Goal: Information Seeking & Learning: Learn about a topic

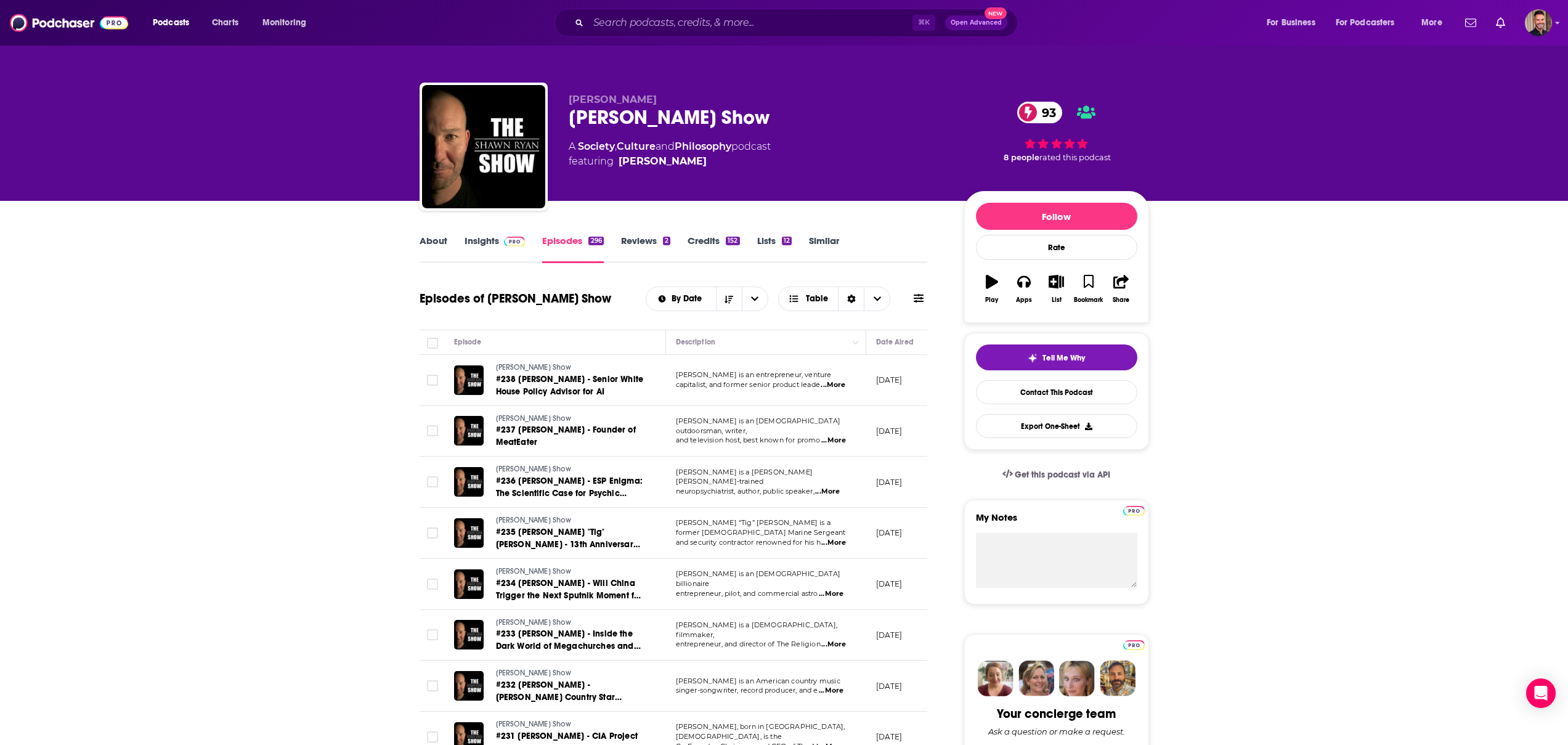
scroll to position [0, 332]
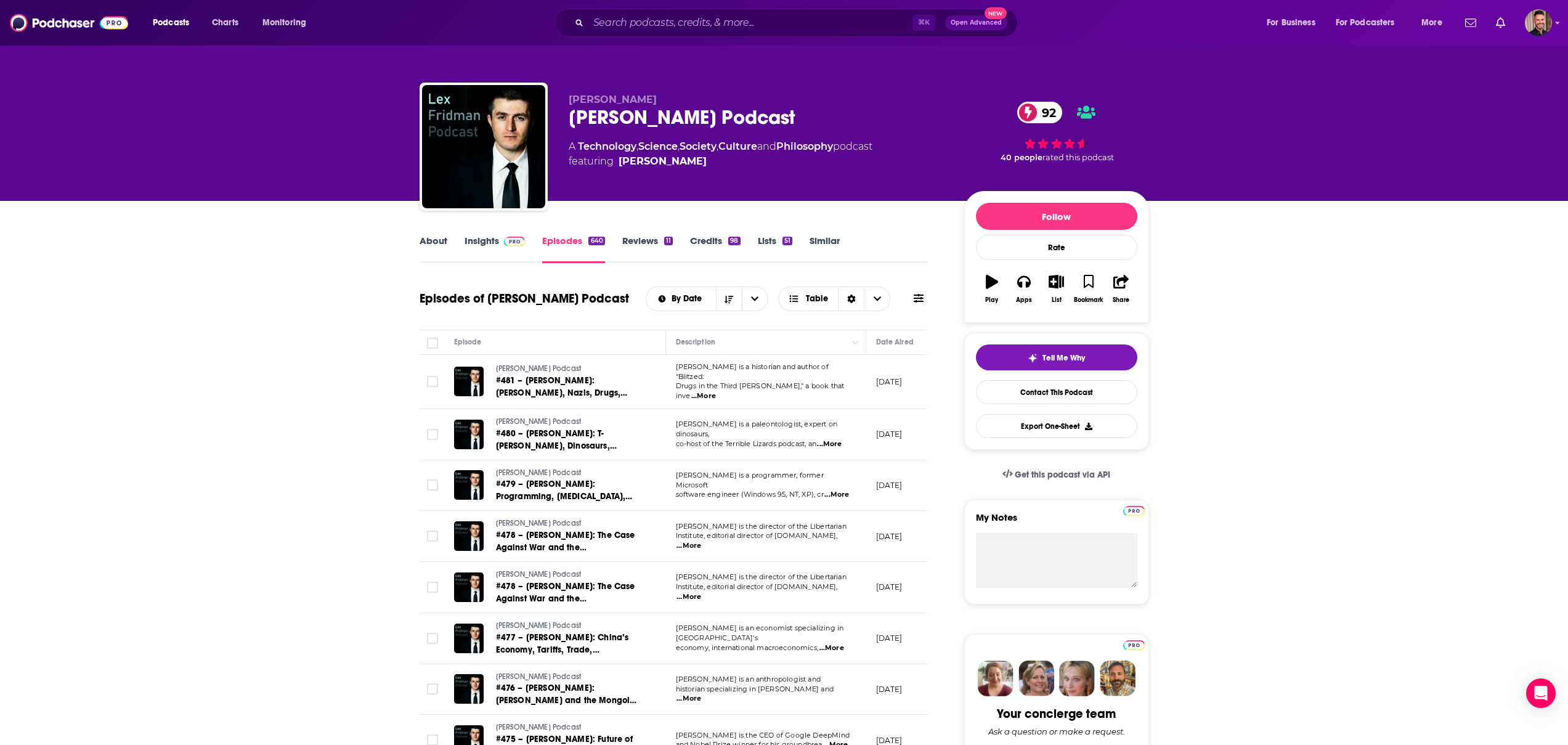
scroll to position [0, 251]
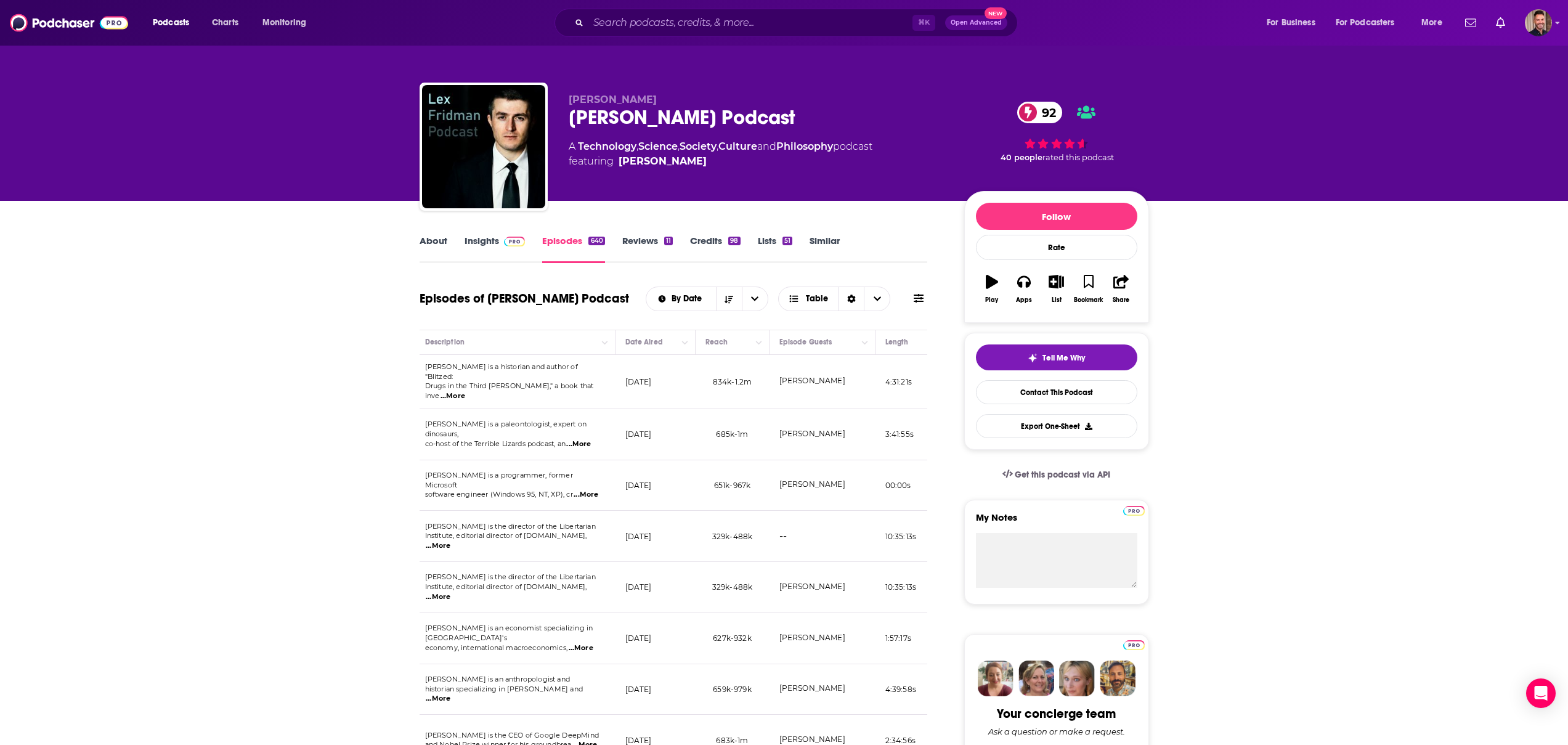
click at [439, 243] on link "About" at bounding box center [433, 249] width 28 height 28
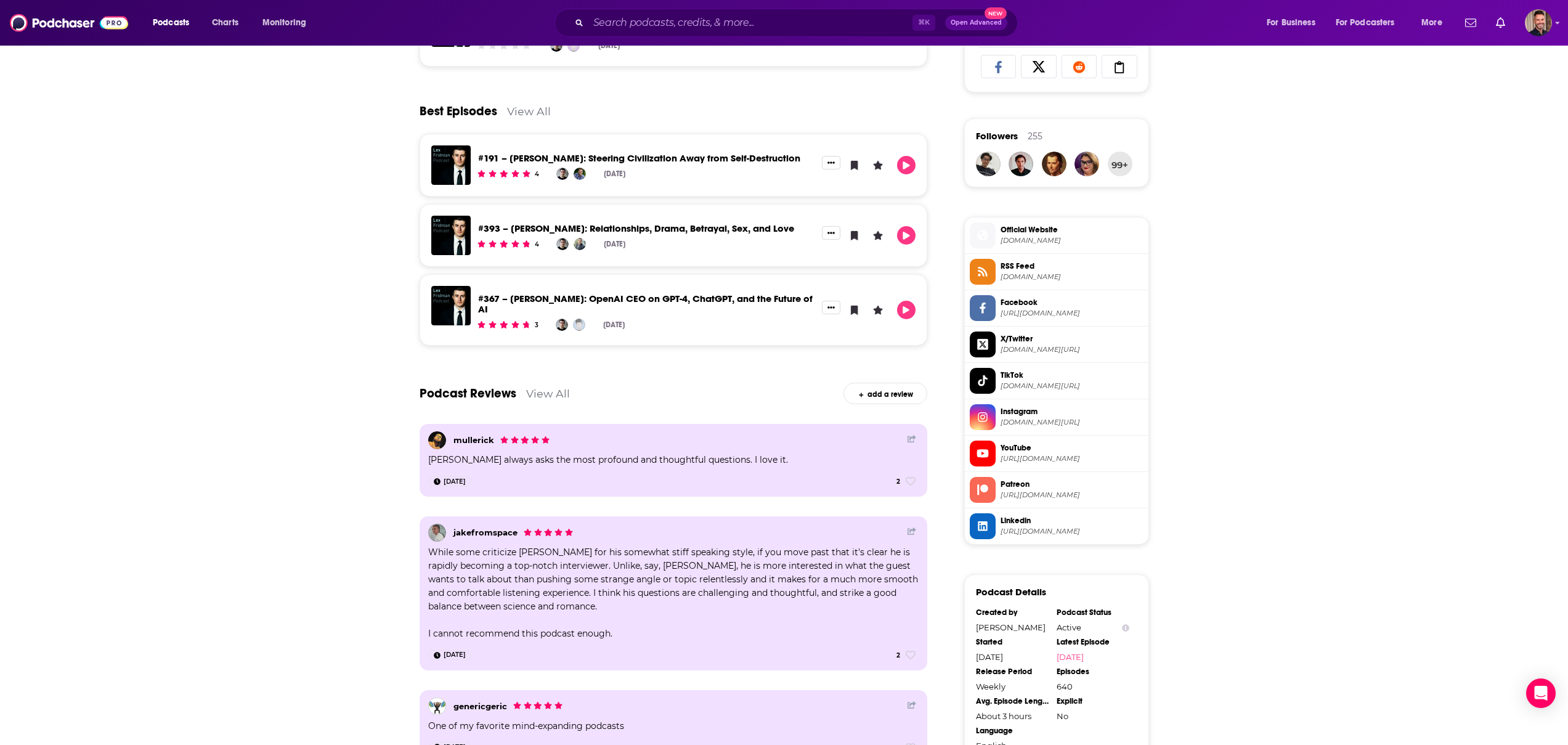
scroll to position [1093, 0]
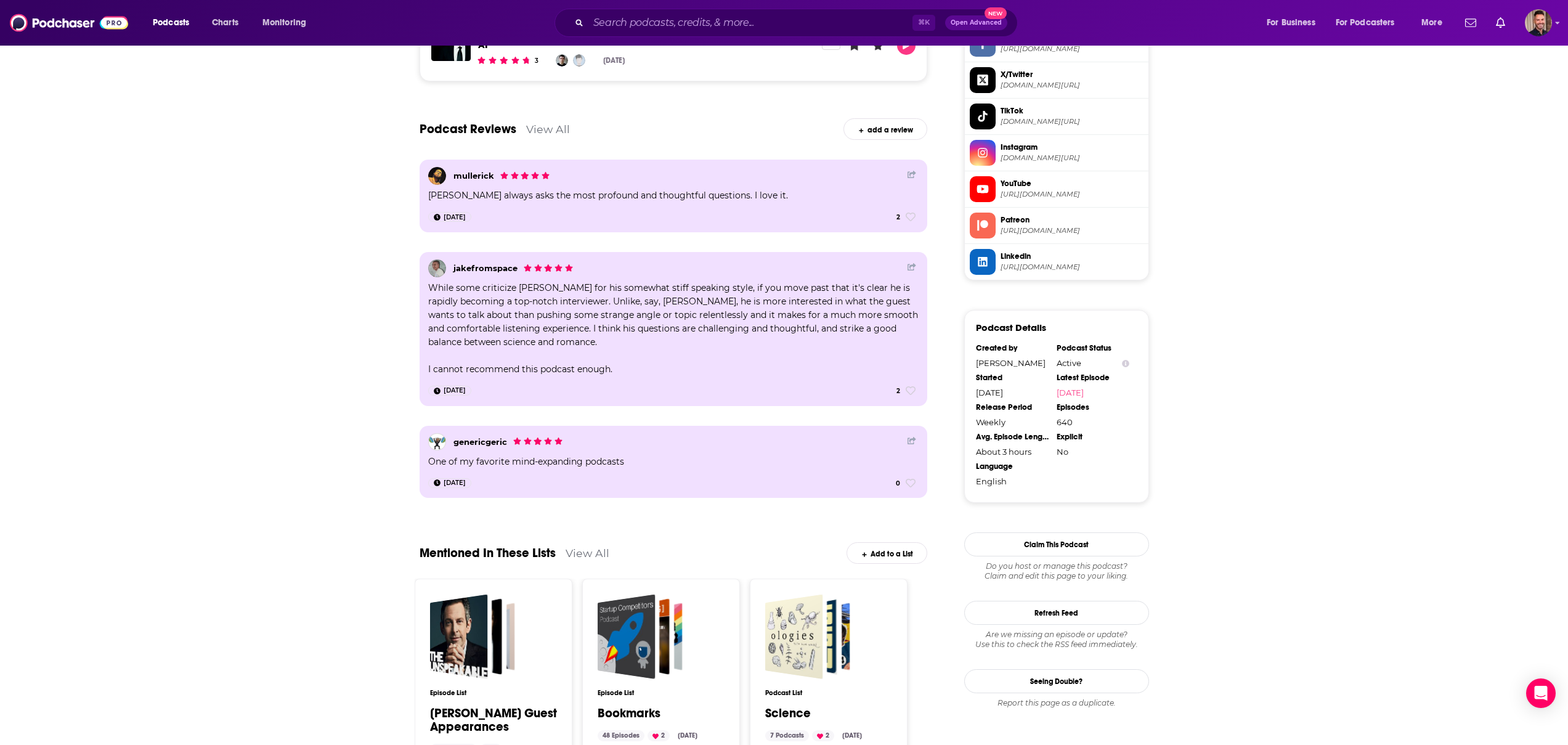
click at [1210, 402] on div "About Insights Episodes 640 Reviews 11 Credits 98 Lists 51 Similar Conversation…" at bounding box center [784, 96] width 1568 height 1977
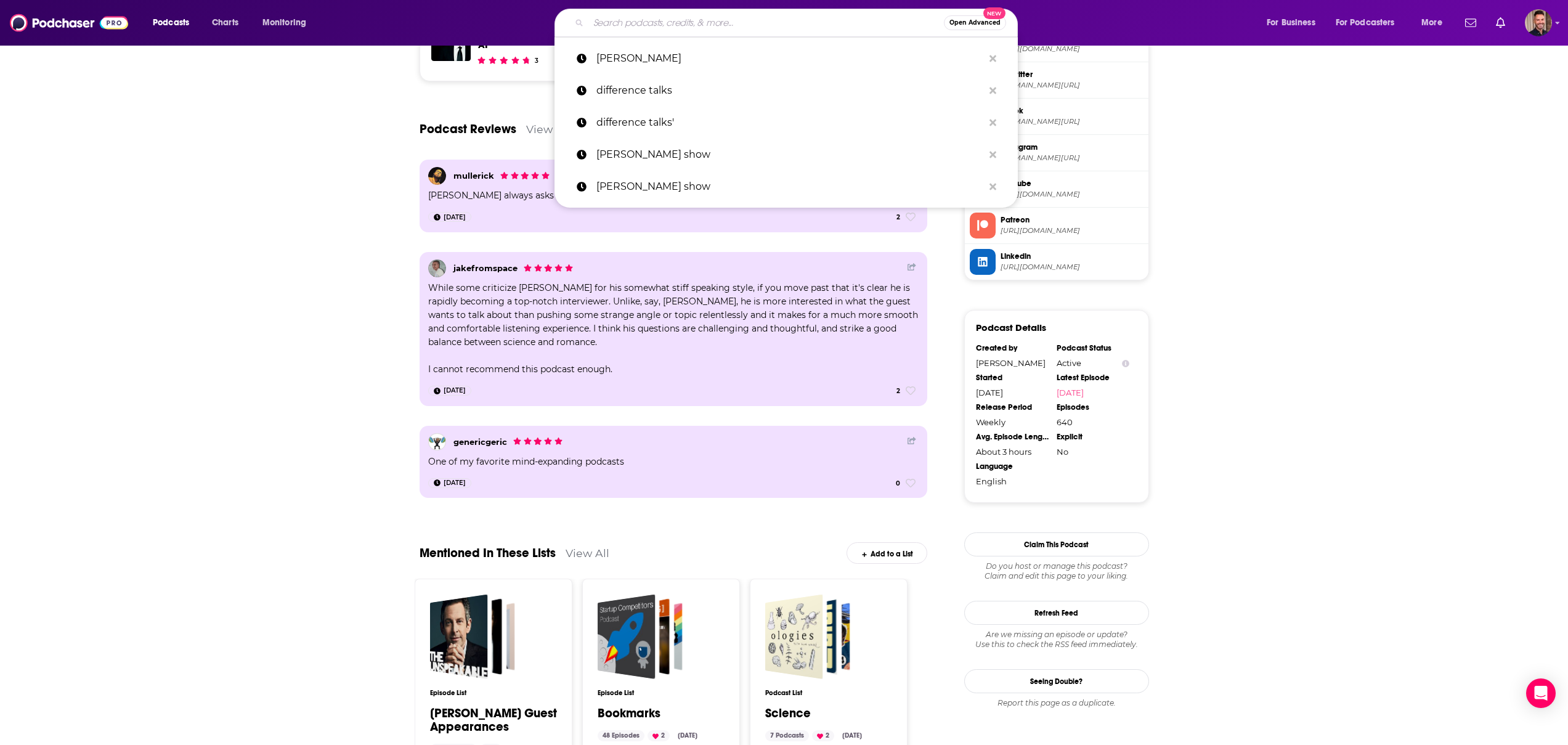
click at [670, 26] on input "Search podcasts, credits, & more..." at bounding box center [766, 22] width 355 height 20
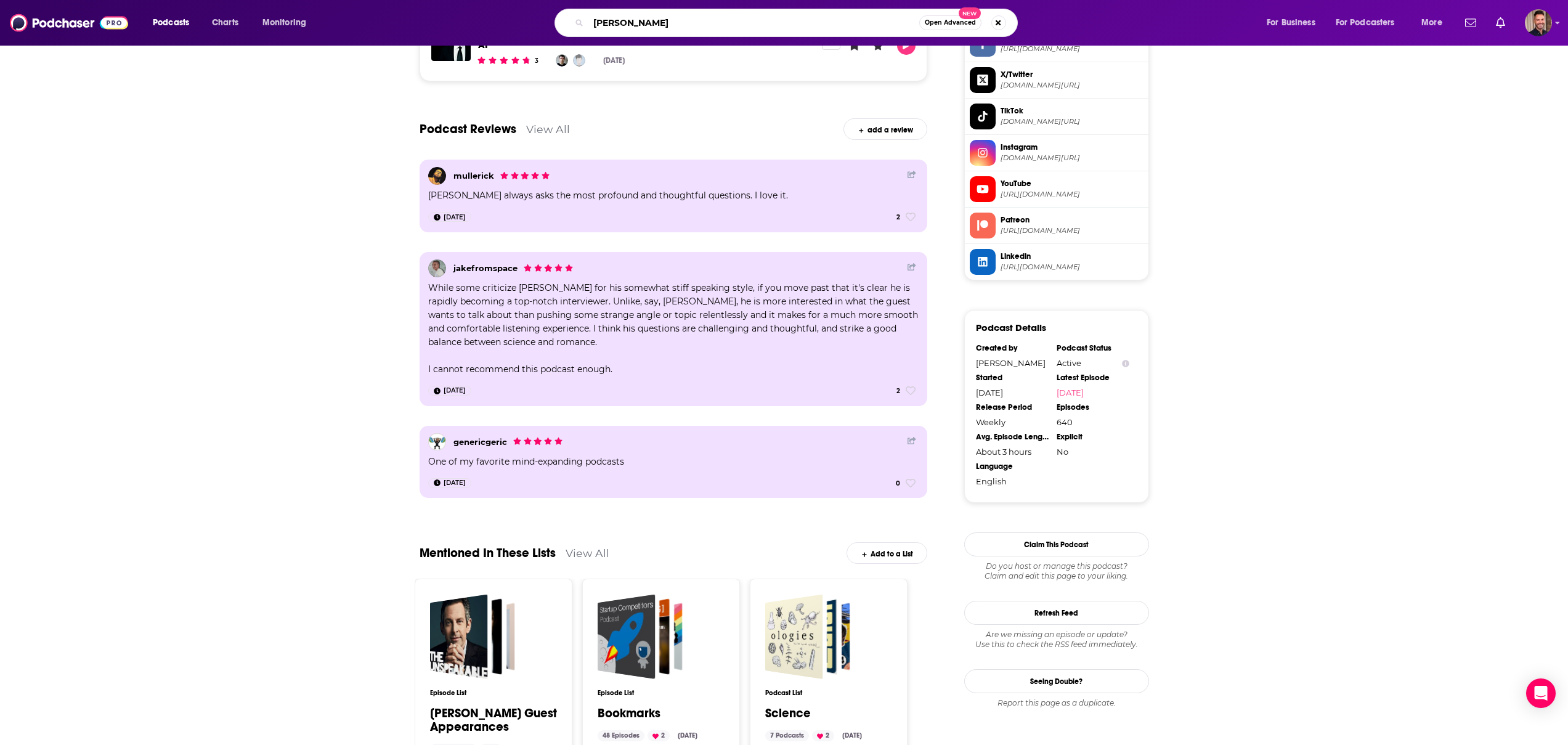
type input "[PERSON_NAME]"
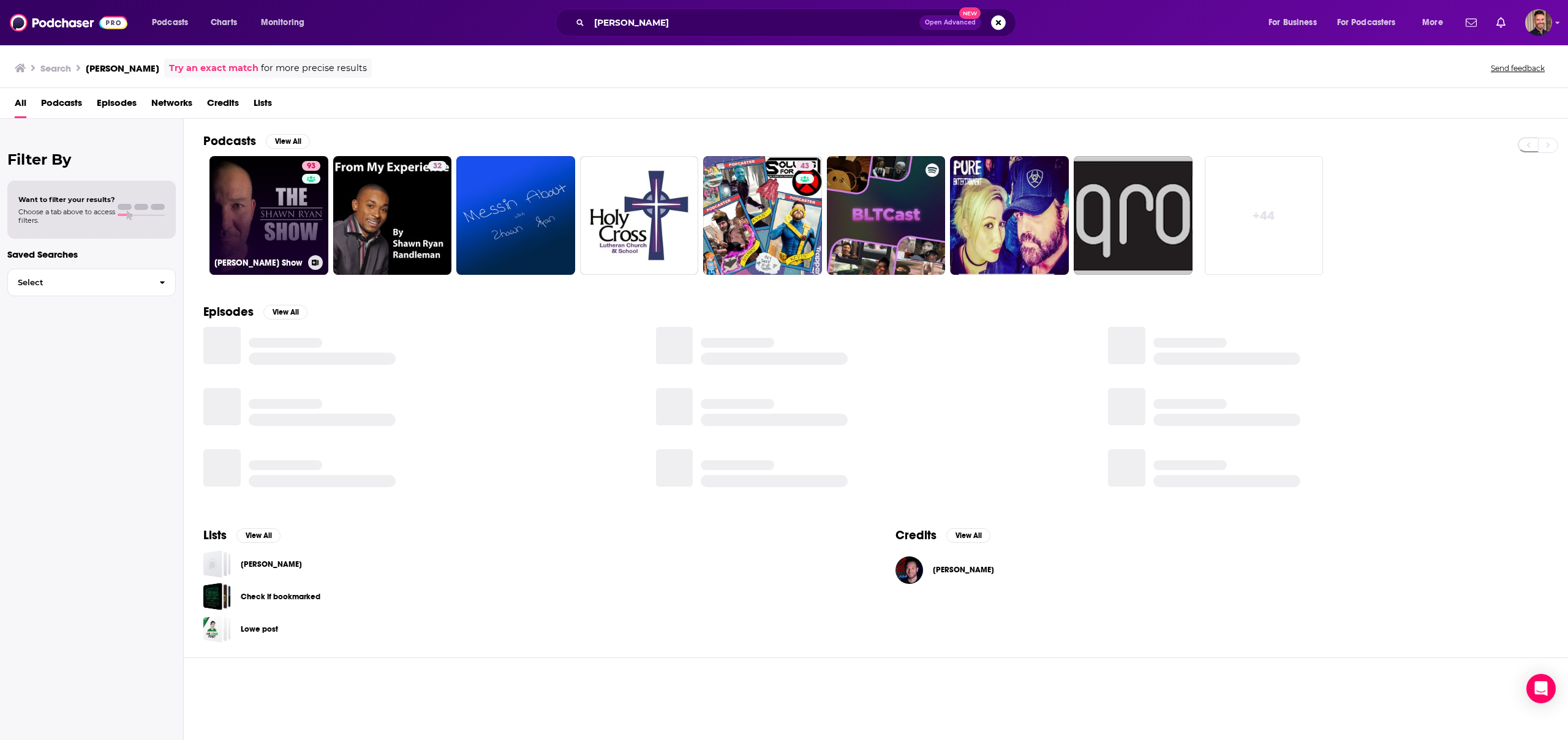
click at [251, 209] on link "93 [PERSON_NAME] Show" at bounding box center [269, 215] width 119 height 119
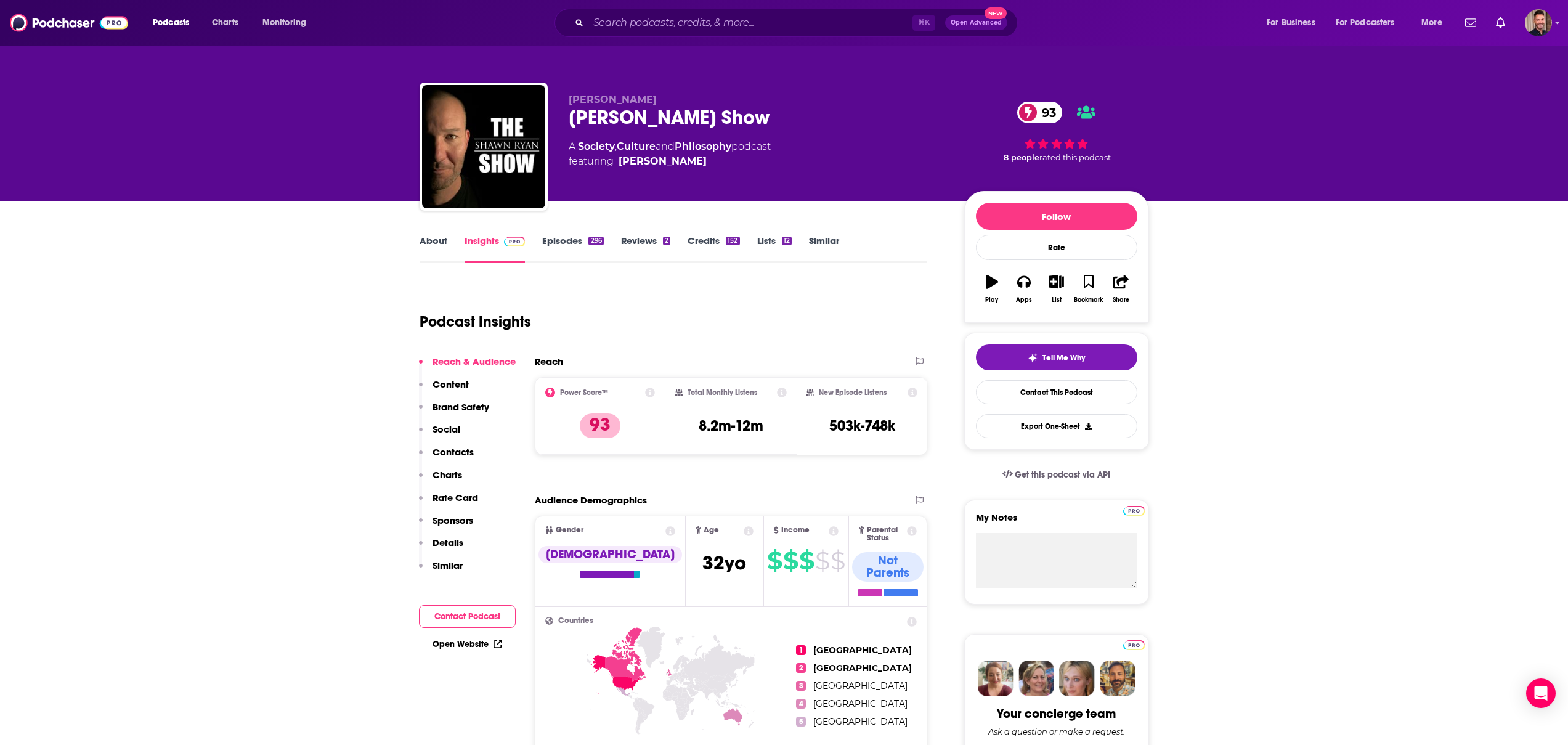
click at [442, 239] on link "About" at bounding box center [433, 249] width 28 height 28
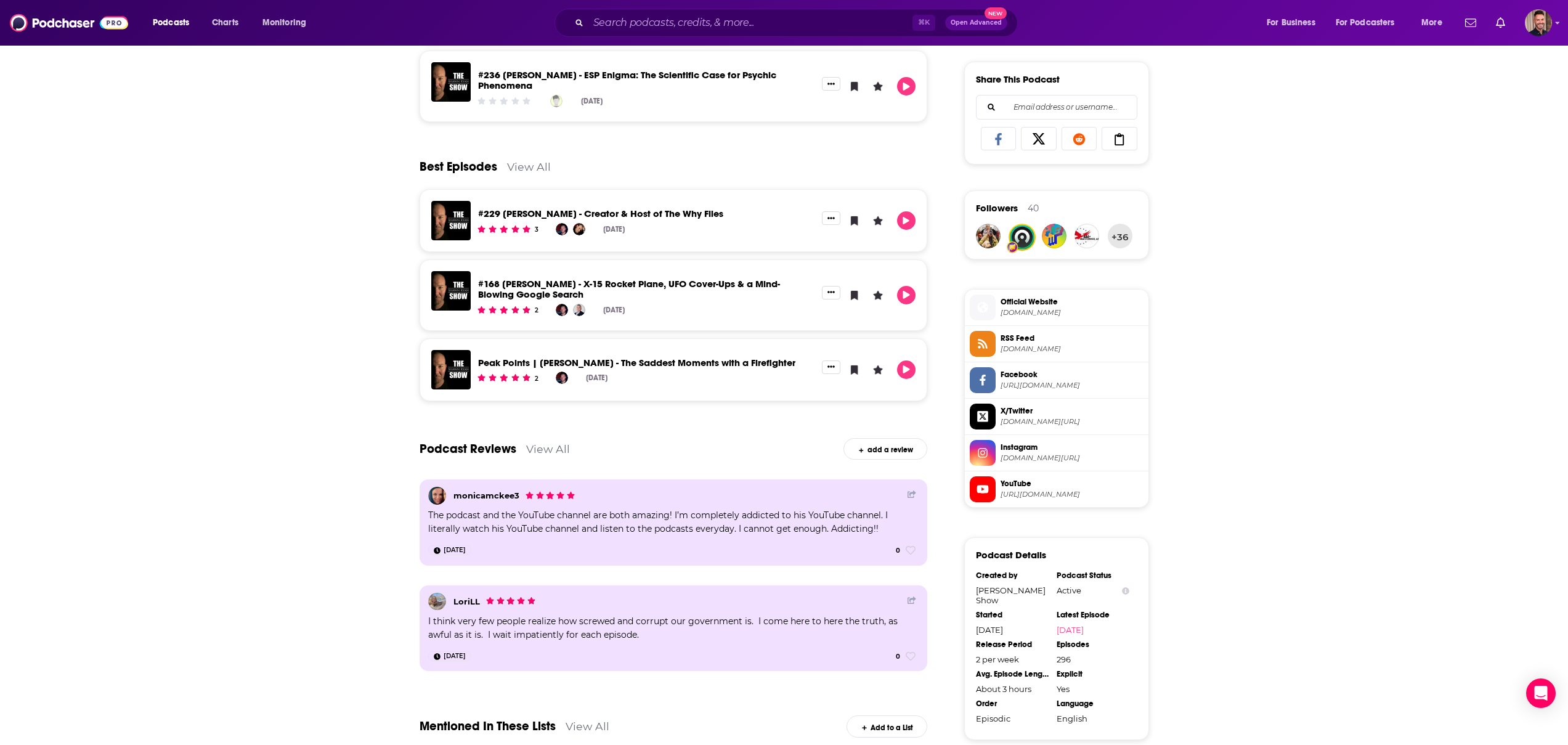
scroll to position [758, 0]
click at [188, 449] on div "About Insights Episodes 296 Reviews 2 Credits 152 Lists 12 Similar The "[PERSON…" at bounding box center [784, 350] width 1568 height 1813
